Goal: Check status: Check status

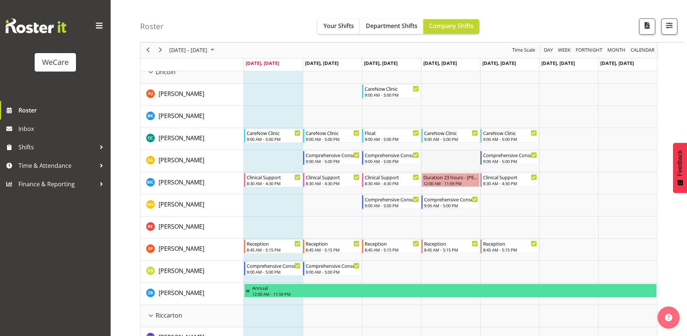
scroll to position [1217, 0]
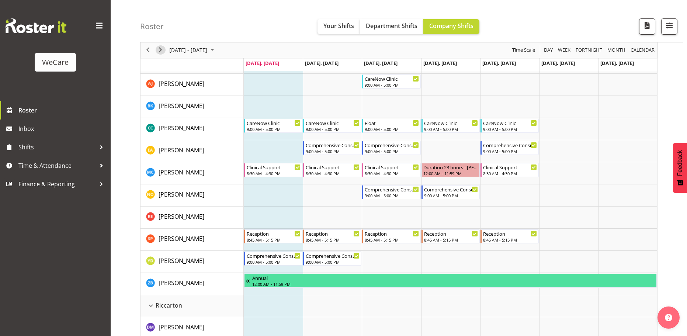
click at [159, 51] on span "Next" at bounding box center [160, 50] width 9 height 9
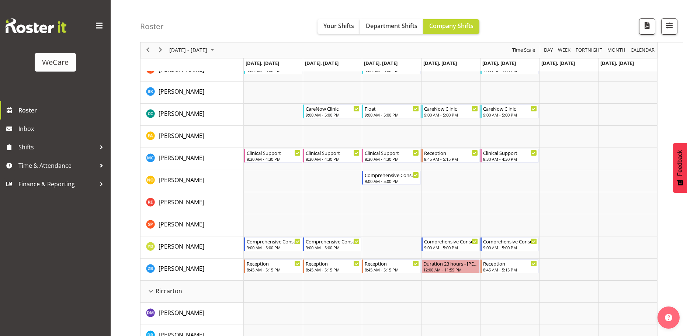
scroll to position [1180, 0]
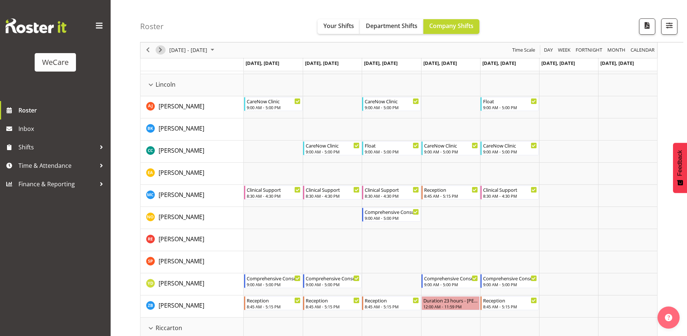
click at [159, 51] on span "Next" at bounding box center [160, 50] width 9 height 9
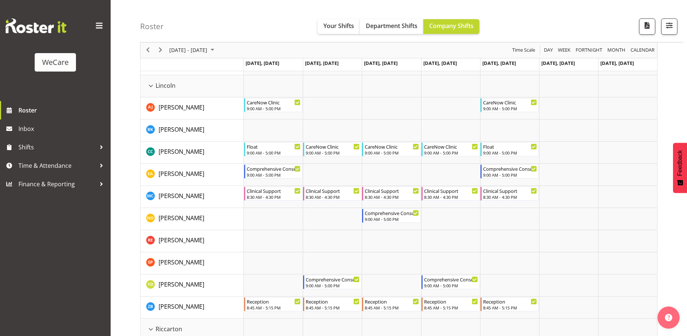
scroll to position [1180, 0]
drag, startPoint x: 160, startPoint y: 49, endPoint x: 354, endPoint y: 179, distance: 232.8
click at [160, 49] on span "Next" at bounding box center [160, 50] width 9 height 9
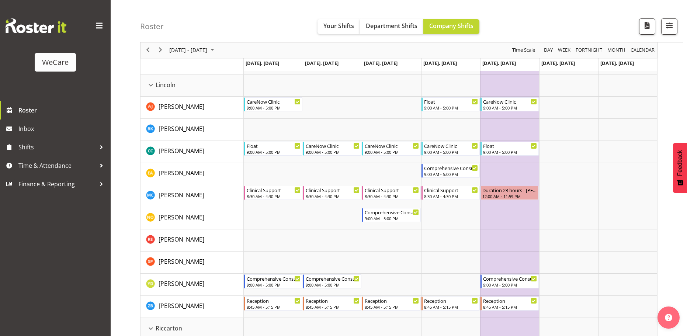
scroll to position [1180, 0]
click at [163, 54] on span "Next" at bounding box center [160, 50] width 9 height 9
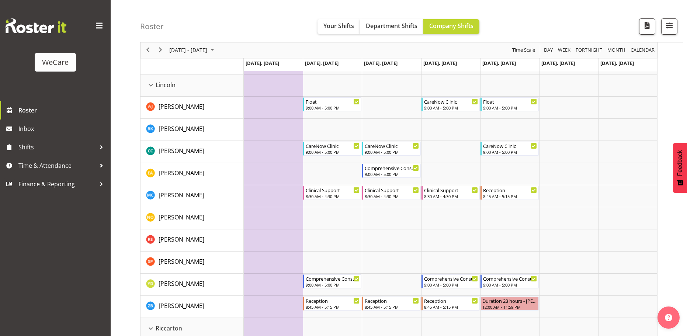
scroll to position [1180, 0]
click at [162, 53] on span "Next" at bounding box center [160, 50] width 9 height 9
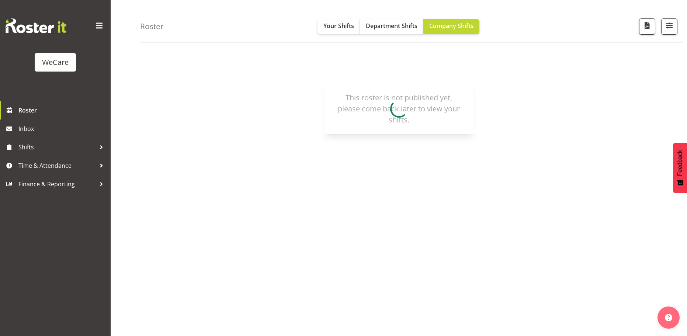
scroll to position [27, 0]
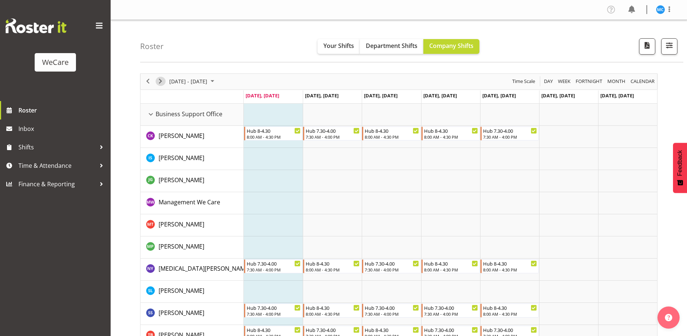
click at [161, 83] on span "Next" at bounding box center [160, 81] width 9 height 9
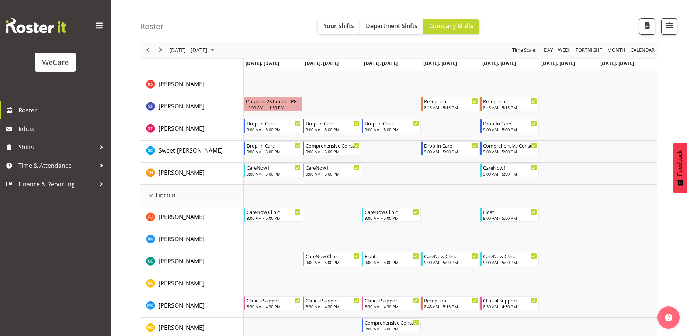
scroll to position [1106, 0]
